Goal: Check status

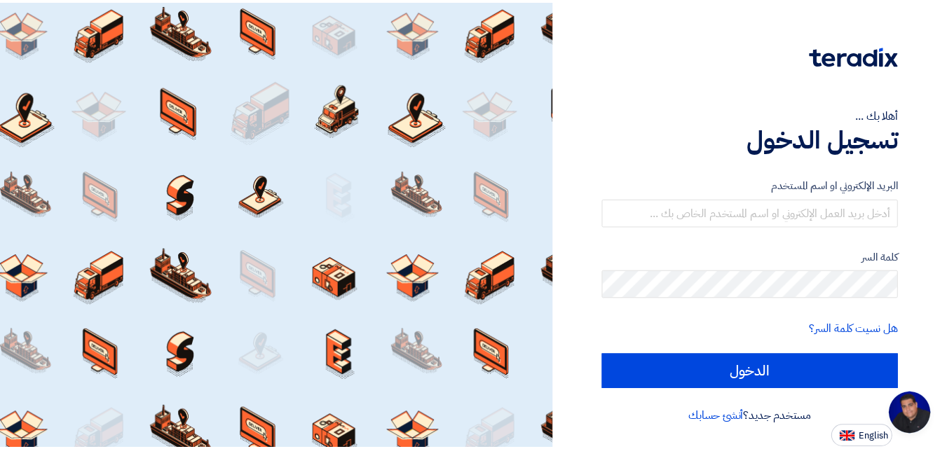
scroll to position [67, 0]
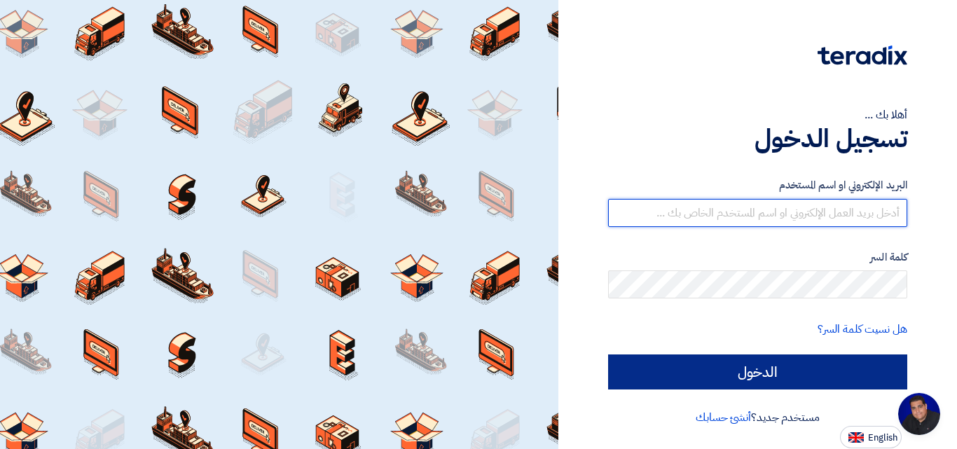
type input "[EMAIL_ADDRESS][DOMAIN_NAME]"
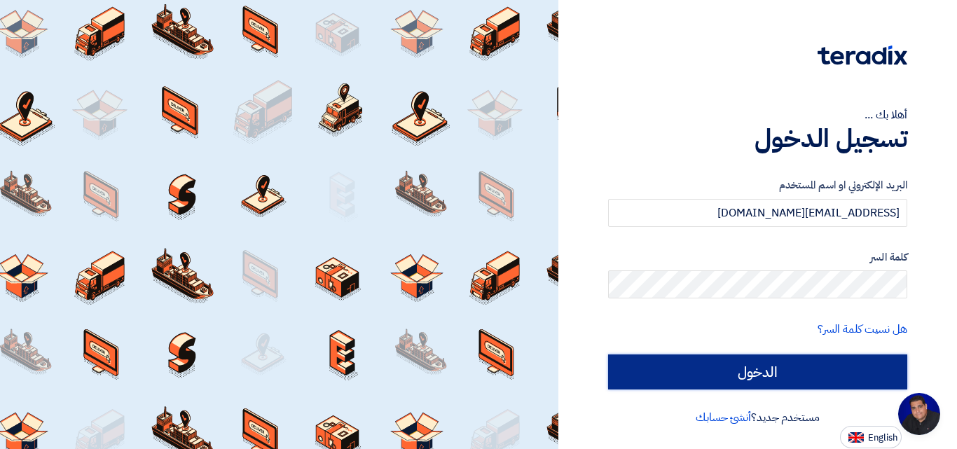
click at [656, 378] on input "الدخول" at bounding box center [757, 372] width 299 height 35
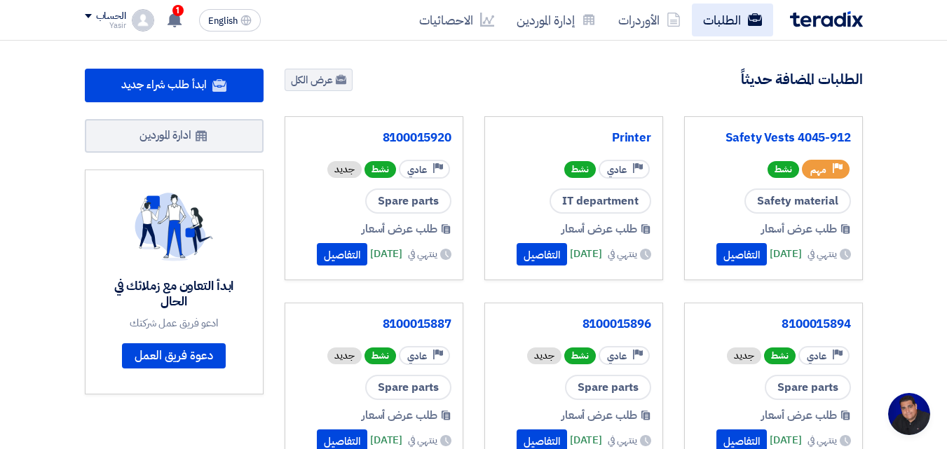
click at [717, 22] on link "الطلبات" at bounding box center [732, 20] width 81 height 33
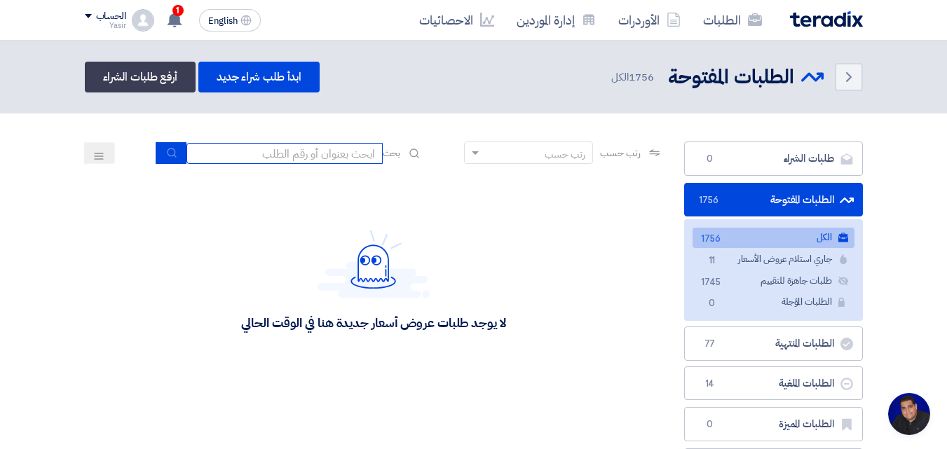
click at [291, 149] on input at bounding box center [284, 153] width 196 height 21
type input "4087"
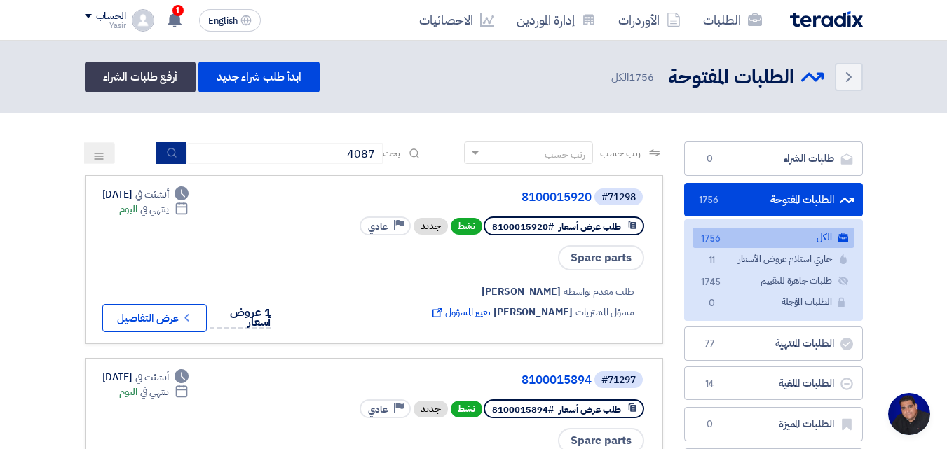
click at [174, 158] on button "submit" at bounding box center [171, 153] width 31 height 22
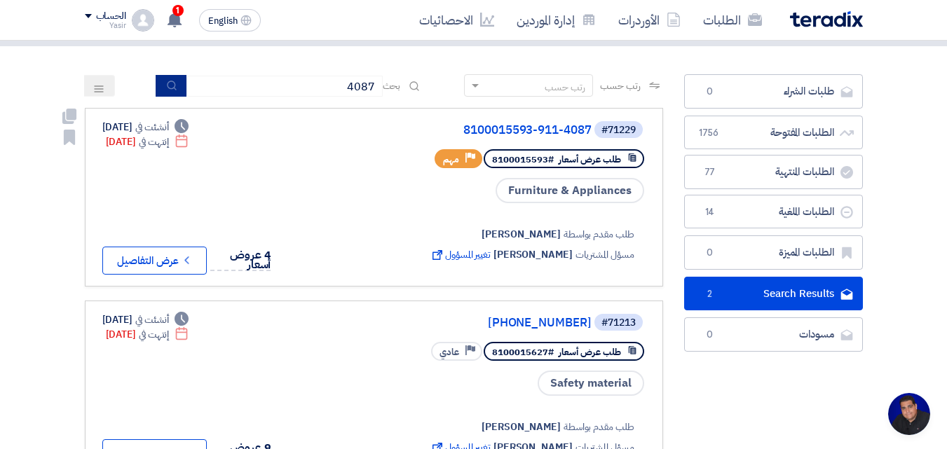
scroll to position [210, 0]
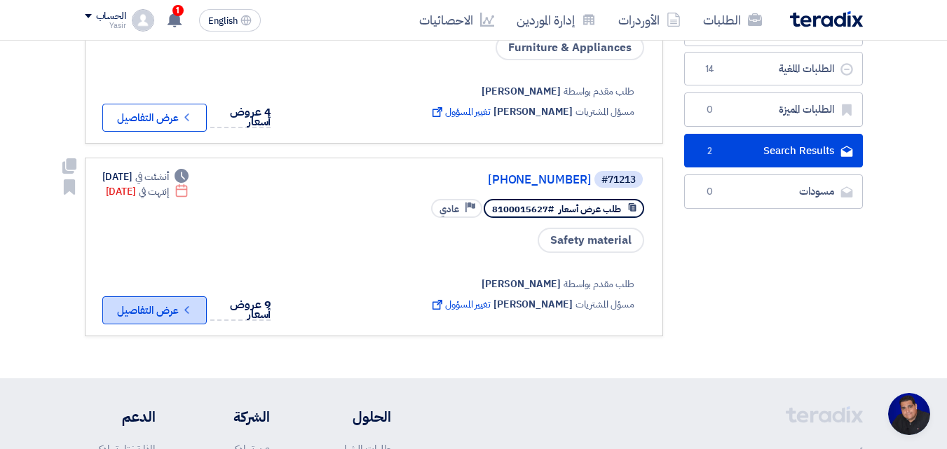
click at [173, 313] on button "Check details عرض التفاصيل" at bounding box center [154, 310] width 104 height 28
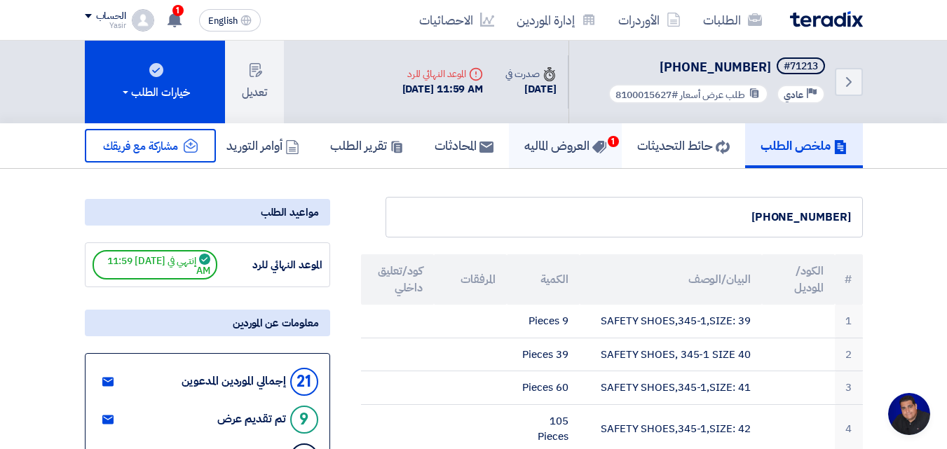
click at [538, 149] on h5 "العروض الماليه 1" at bounding box center [565, 145] width 82 height 16
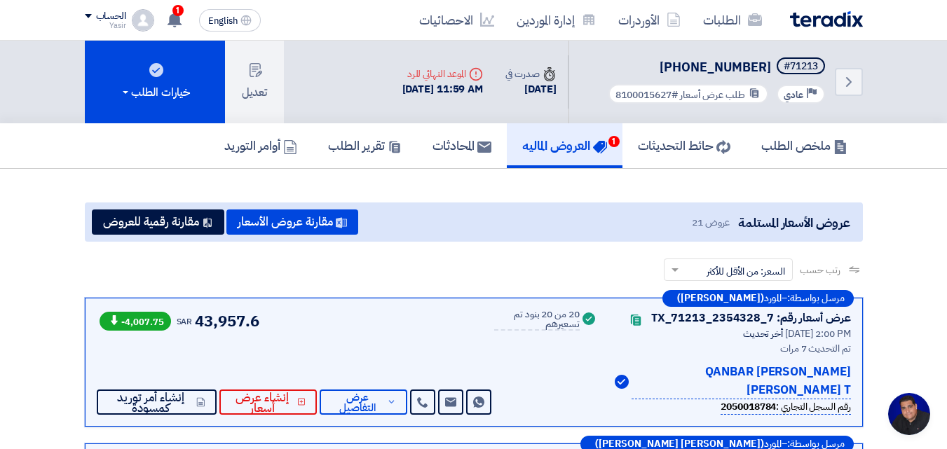
click at [739, 220] on span "عروض الأسعار المستلمة" at bounding box center [793, 222] width 111 height 19
click at [610, 221] on div "عروض الأسعار المستلمة عروض 21 مقارنة عروض الأسعار مقارنة رقمية للعروض" at bounding box center [474, 222] width 778 height 39
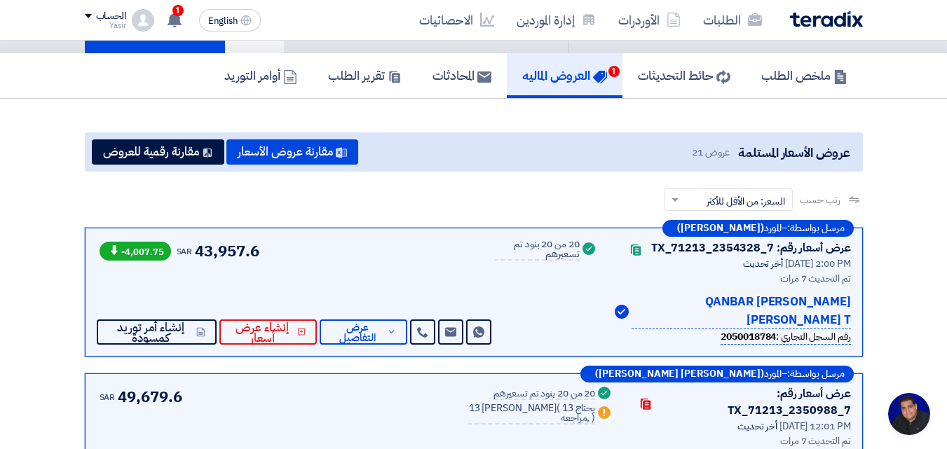
scroll to position [140, 0]
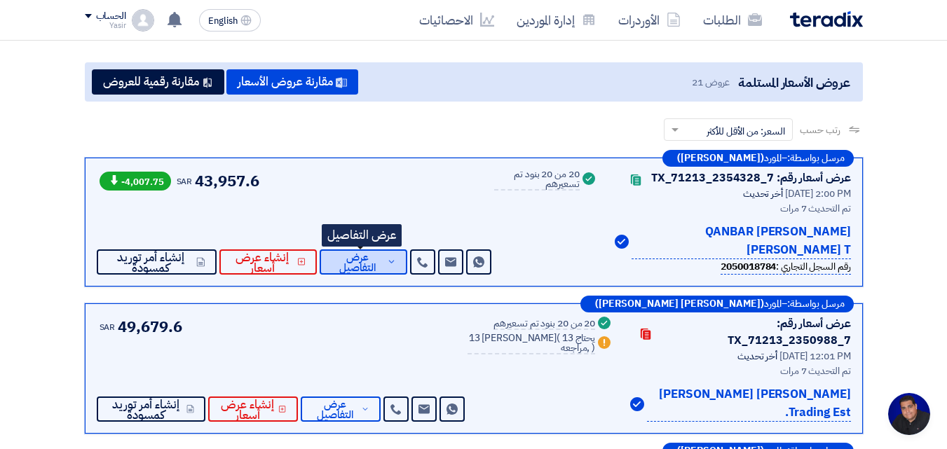
click at [387, 264] on icon at bounding box center [392, 261] width 10 height 11
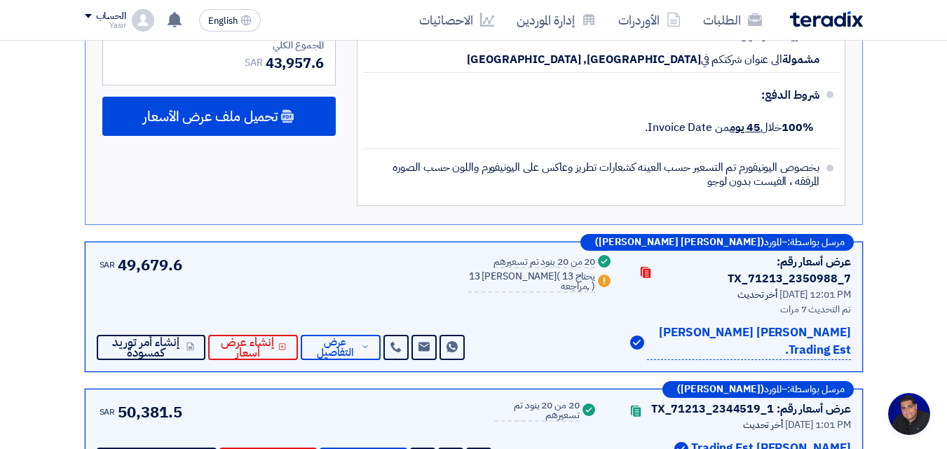
scroll to position [2453, 0]
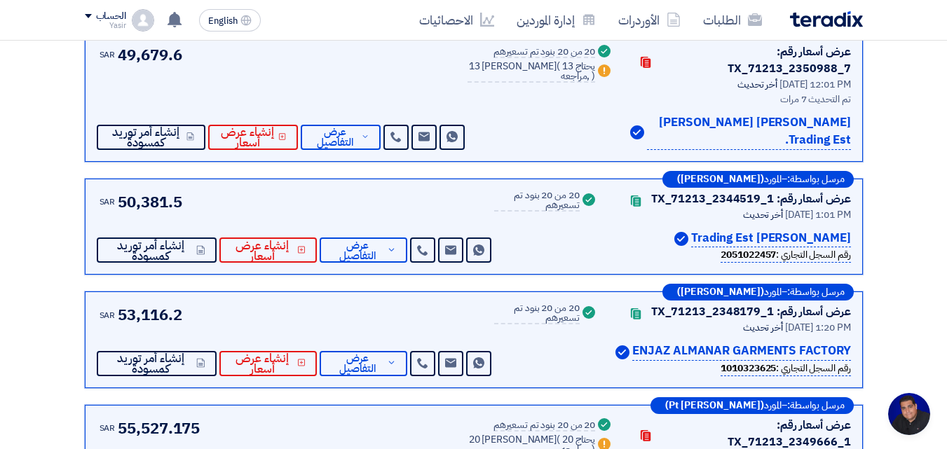
click at [327, 119] on div "مرسل بواسطة: – المورد (Syed tariq Raza) عرض أسعار رقم: TX_71213_2350988_7 Conta…" at bounding box center [474, 97] width 778 height 130
click at [327, 127] on span "عرض التفاصيل" at bounding box center [335, 137] width 46 height 21
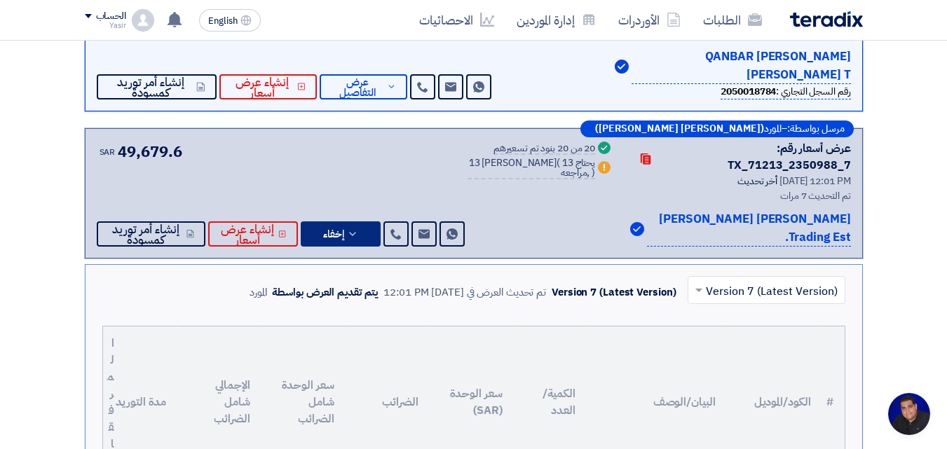
scroll to position [280, 0]
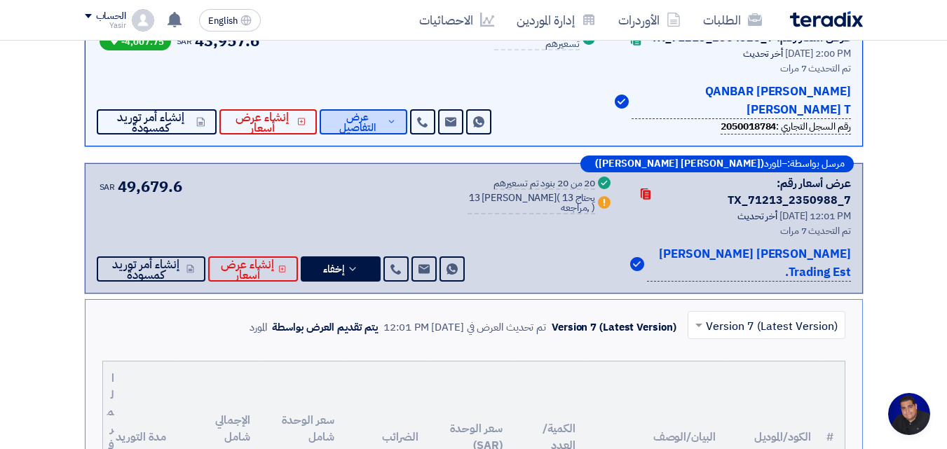
click at [365, 121] on span "عرض التفاصيل" at bounding box center [357, 122] width 53 height 21
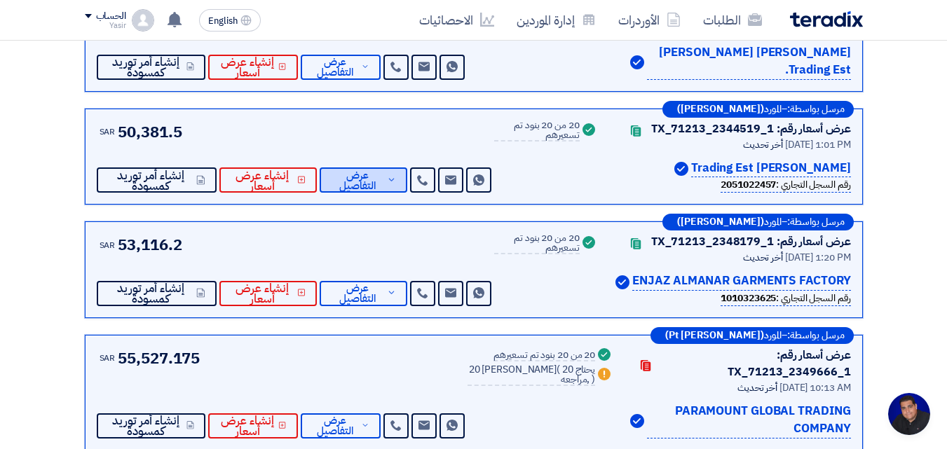
scroll to position [2312, 0]
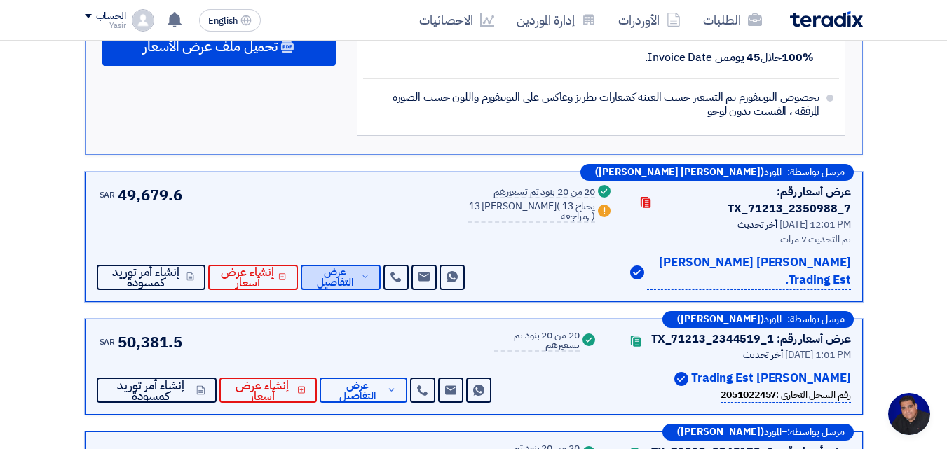
click at [353, 267] on span "عرض التفاصيل" at bounding box center [335, 277] width 46 height 21
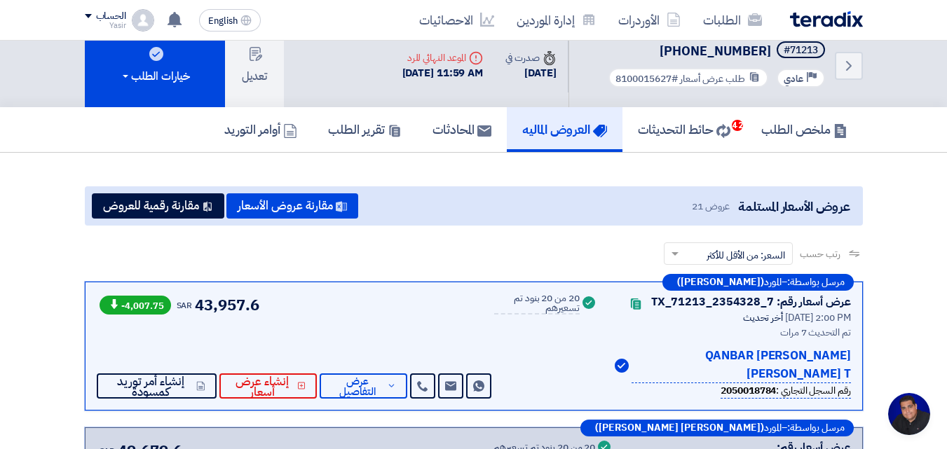
scroll to position [0, 0]
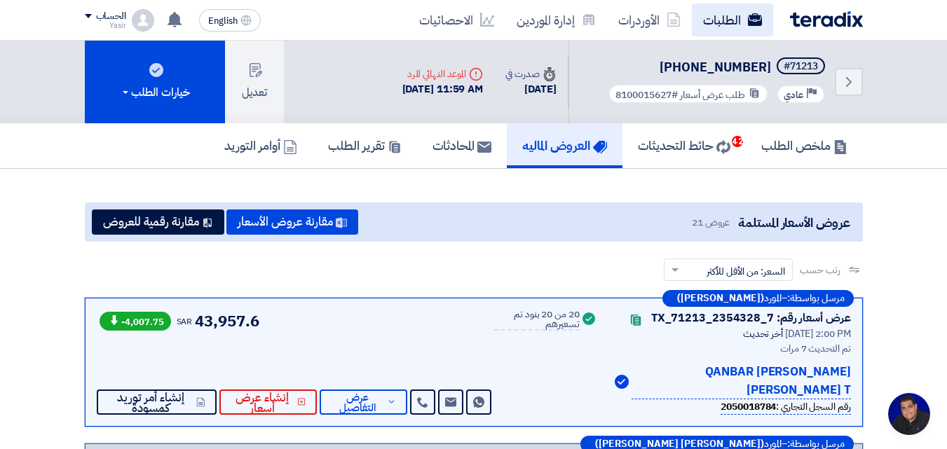
click at [716, 20] on link "الطلبات" at bounding box center [732, 20] width 81 height 33
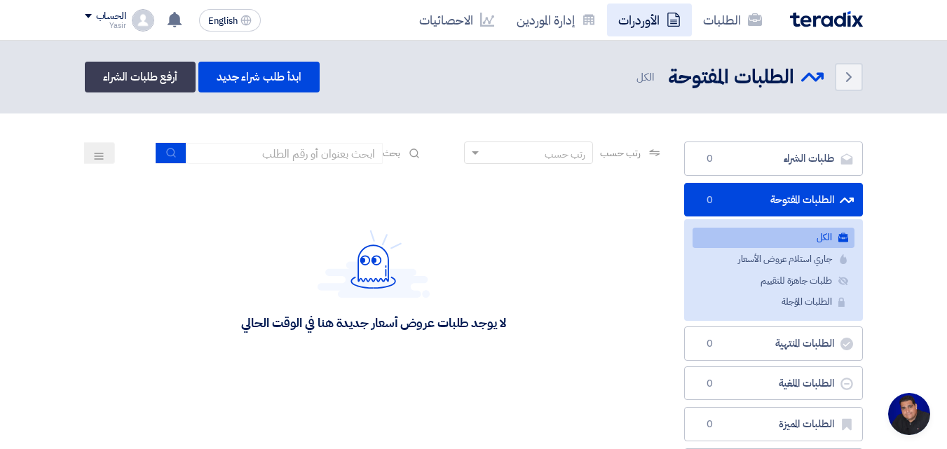
click at [668, 23] on use at bounding box center [673, 20] width 13 height 14
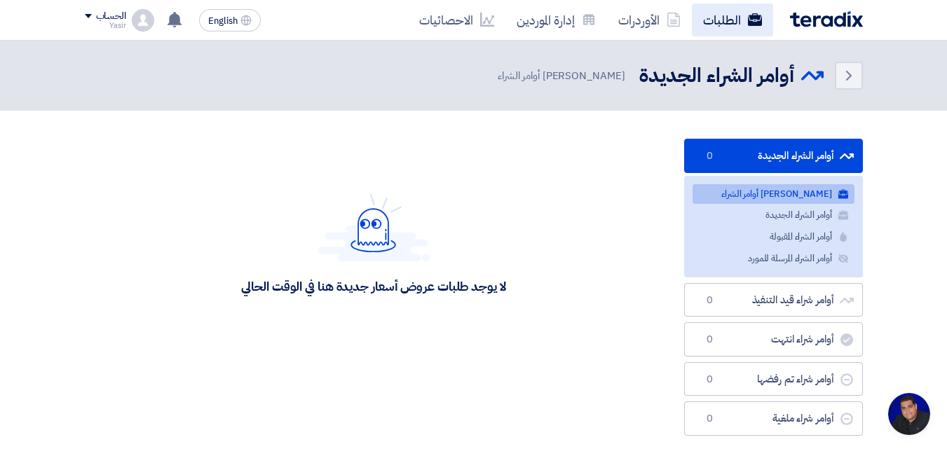
click at [721, 20] on link "الطلبات" at bounding box center [732, 20] width 81 height 33
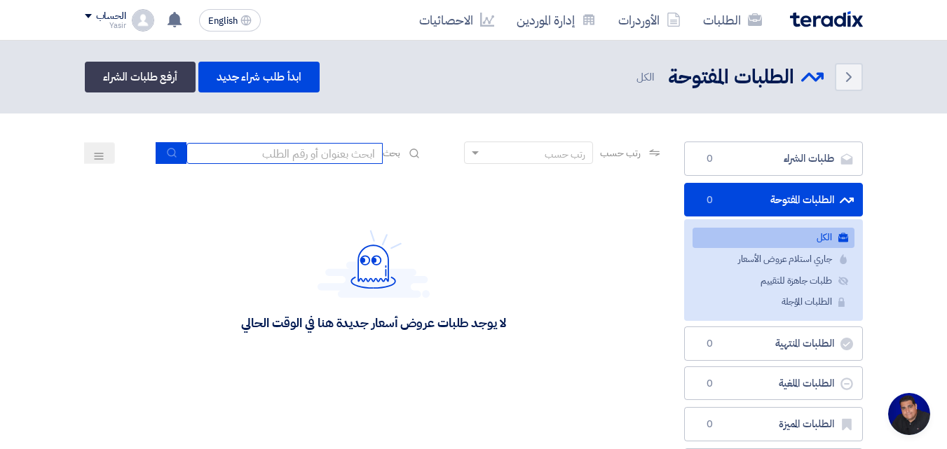
click at [317, 156] on input at bounding box center [284, 153] width 196 height 21
type input "8200000874"
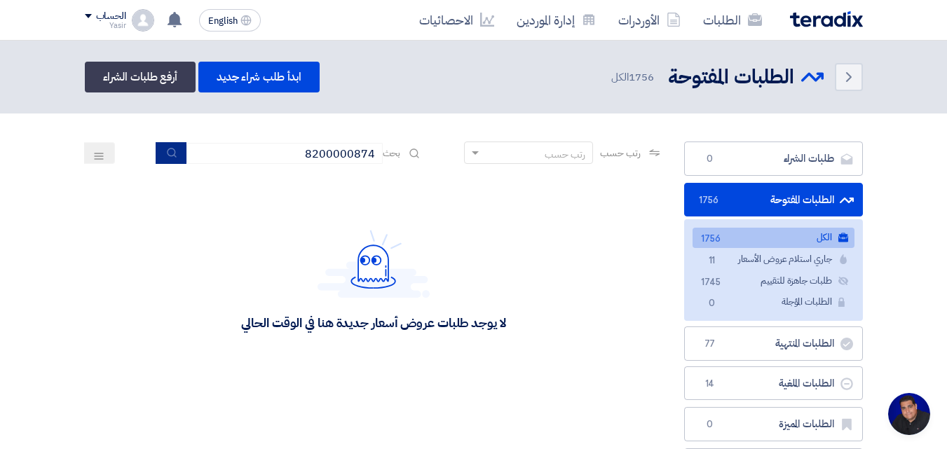
click at [167, 156] on use "submit" at bounding box center [171, 152] width 9 height 9
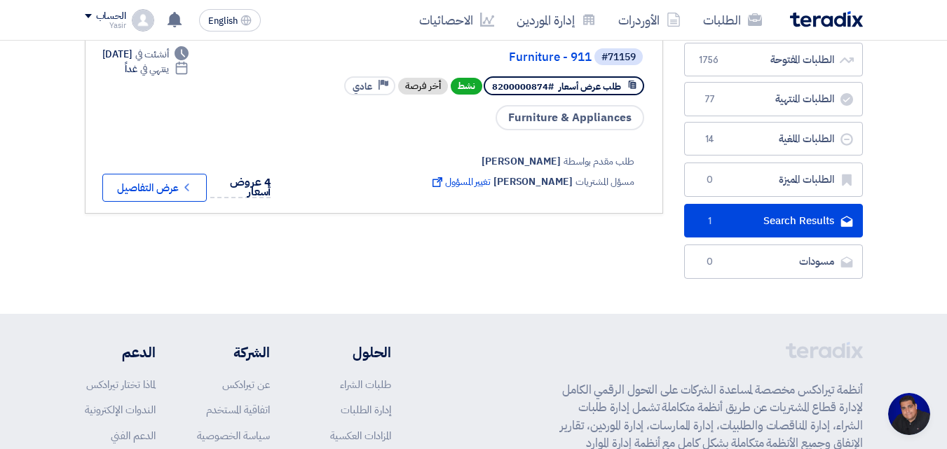
scroll to position [70, 0]
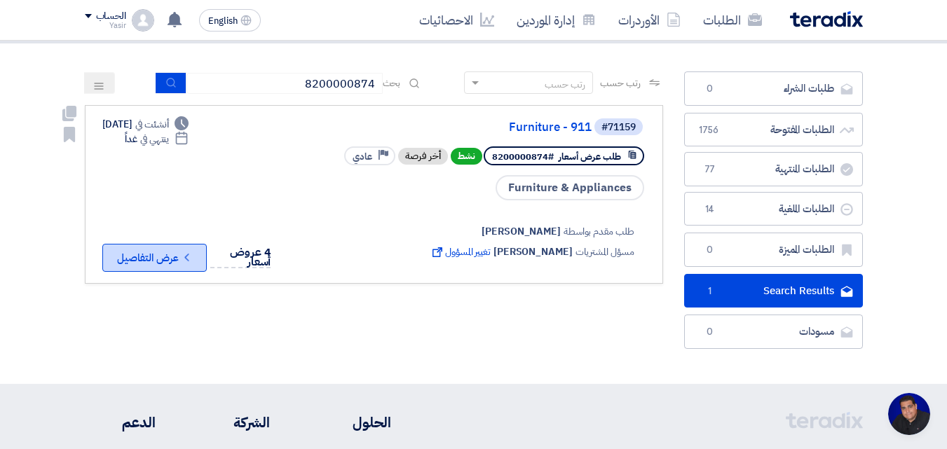
click at [174, 255] on button "Check details عرض التفاصيل" at bounding box center [154, 258] width 104 height 28
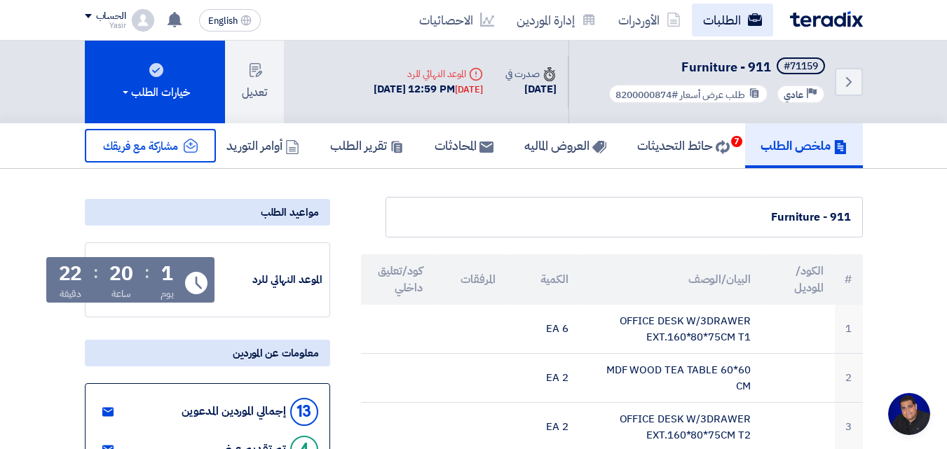
click at [738, 25] on link "الطلبات" at bounding box center [732, 20] width 81 height 33
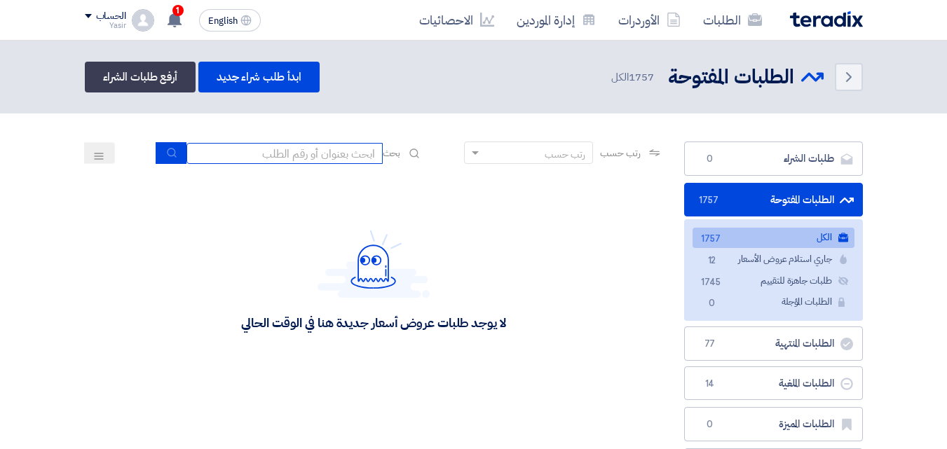
drag, startPoint x: 317, startPoint y: 158, endPoint x: 306, endPoint y: 164, distance: 12.5
click at [317, 158] on input at bounding box center [284, 153] width 196 height 21
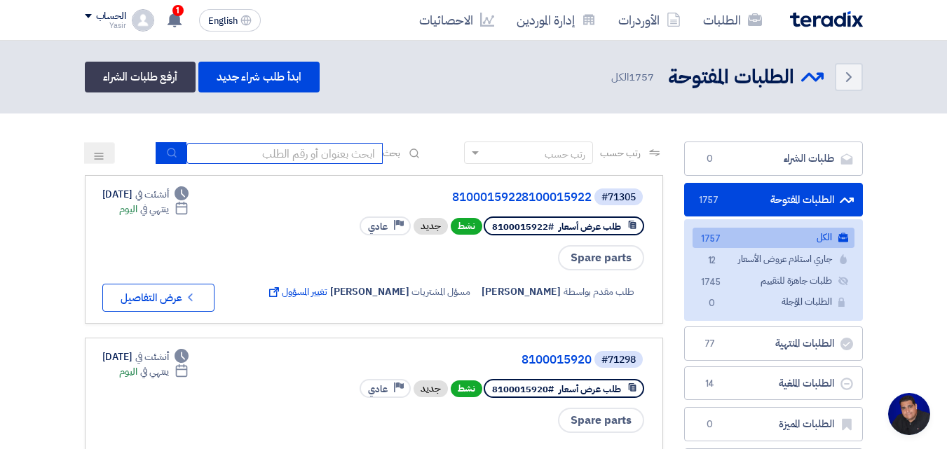
type input "8200000874"
click at [158, 162] on button "submit" at bounding box center [171, 153] width 31 height 22
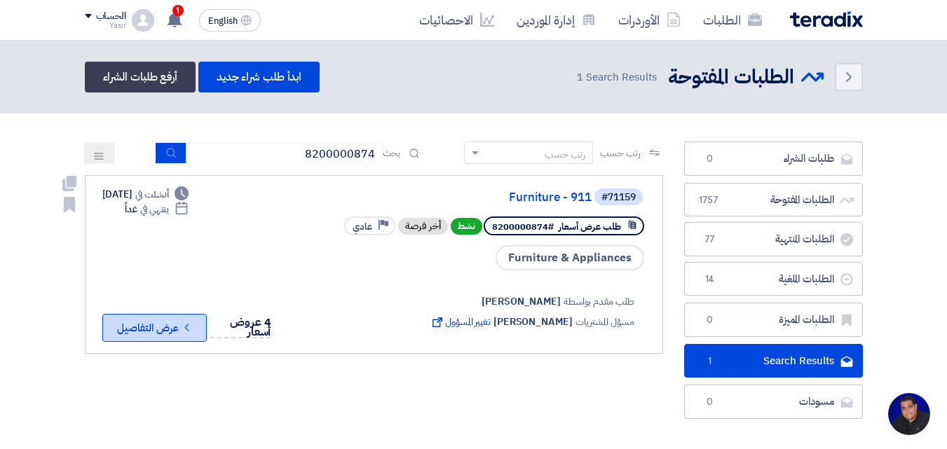
click at [189, 328] on use at bounding box center [186, 328] width 4 height 8
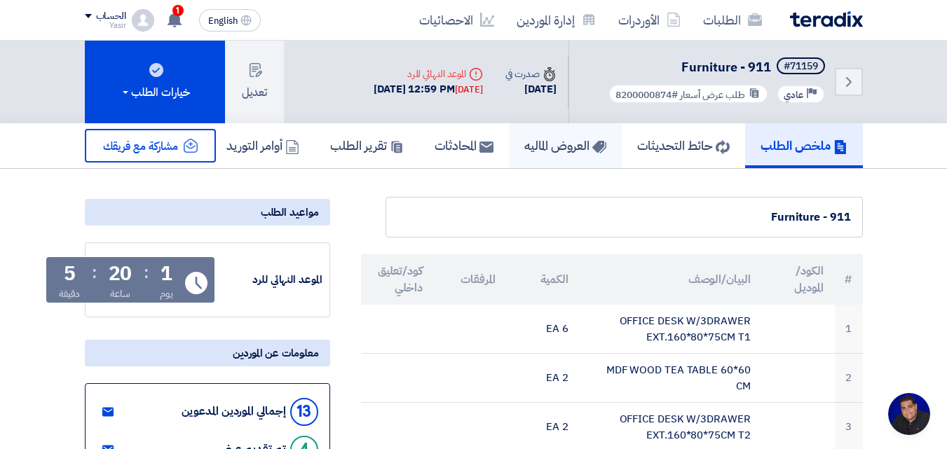
click at [524, 146] on h5 "العروض الماليه" at bounding box center [565, 145] width 82 height 16
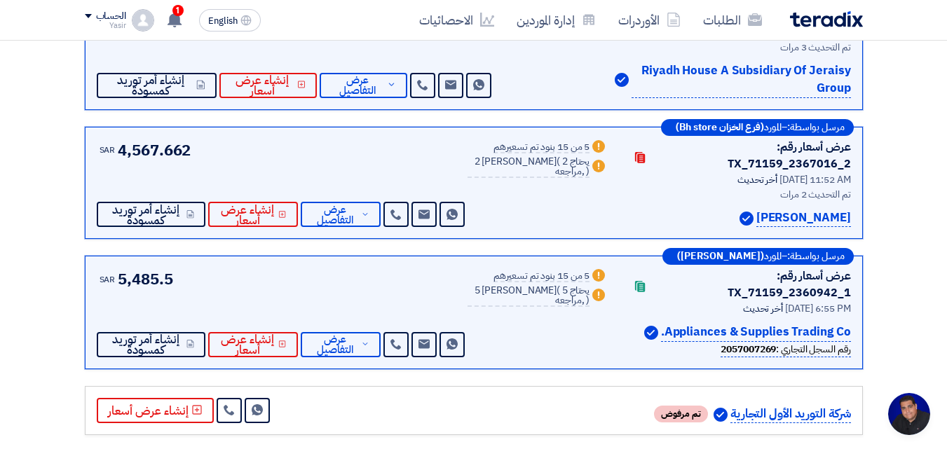
scroll to position [420, 0]
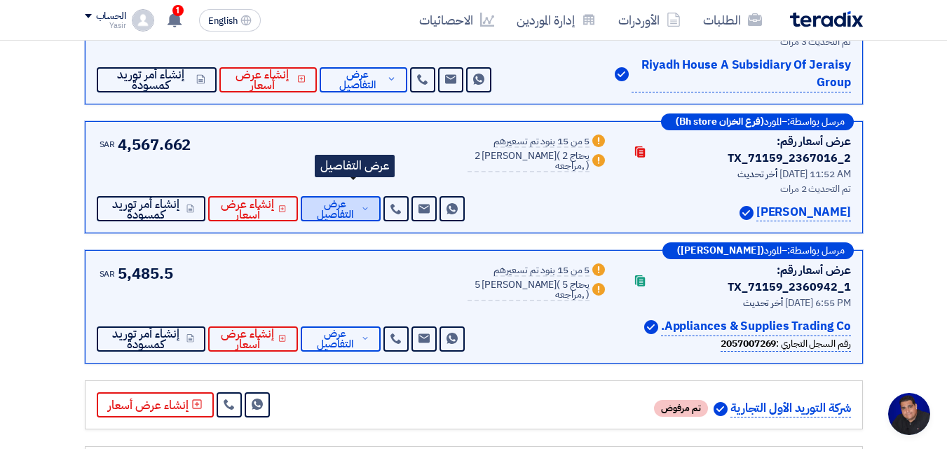
click at [341, 199] on span "عرض التفاصيل" at bounding box center [335, 209] width 46 height 21
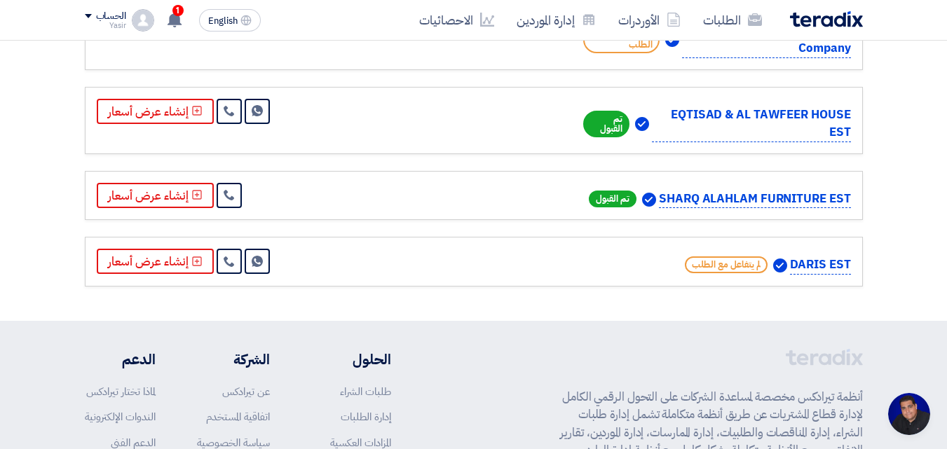
scroll to position [2975, 0]
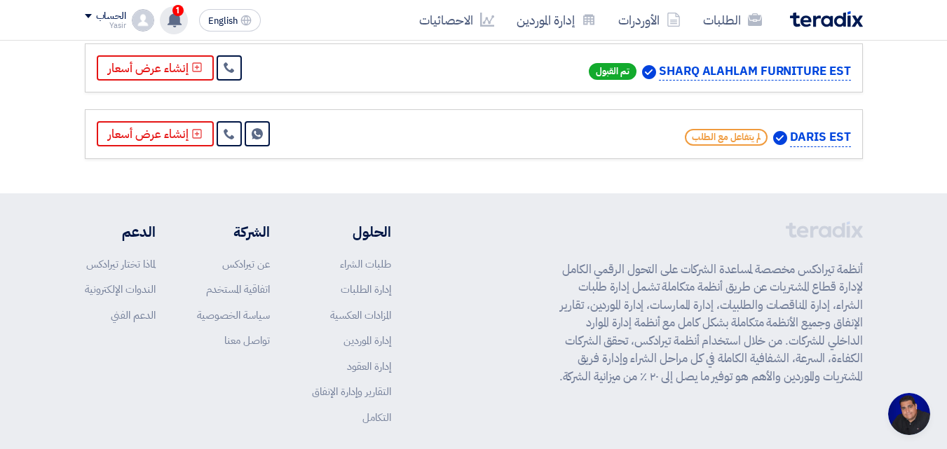
click at [184, 15] on div "1 لقد استلمت عرض سعر بقيمه "1.15" لطلبك الخاص بشراء."8100015894" 8 minutes ago …" at bounding box center [174, 20] width 28 height 28
